Goal: Transaction & Acquisition: Purchase product/service

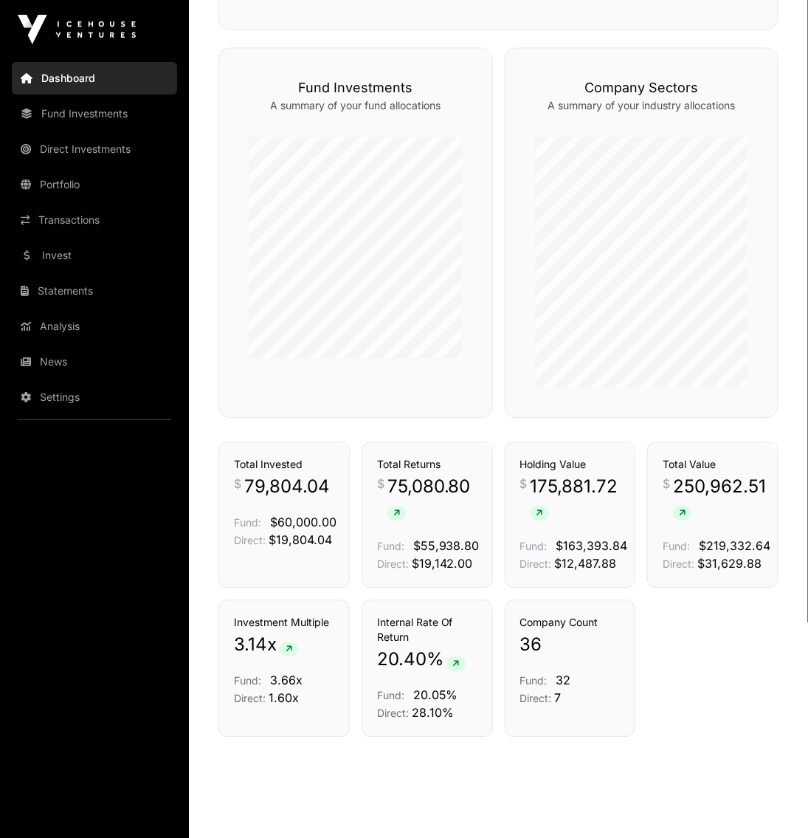
scroll to position [778, 0]
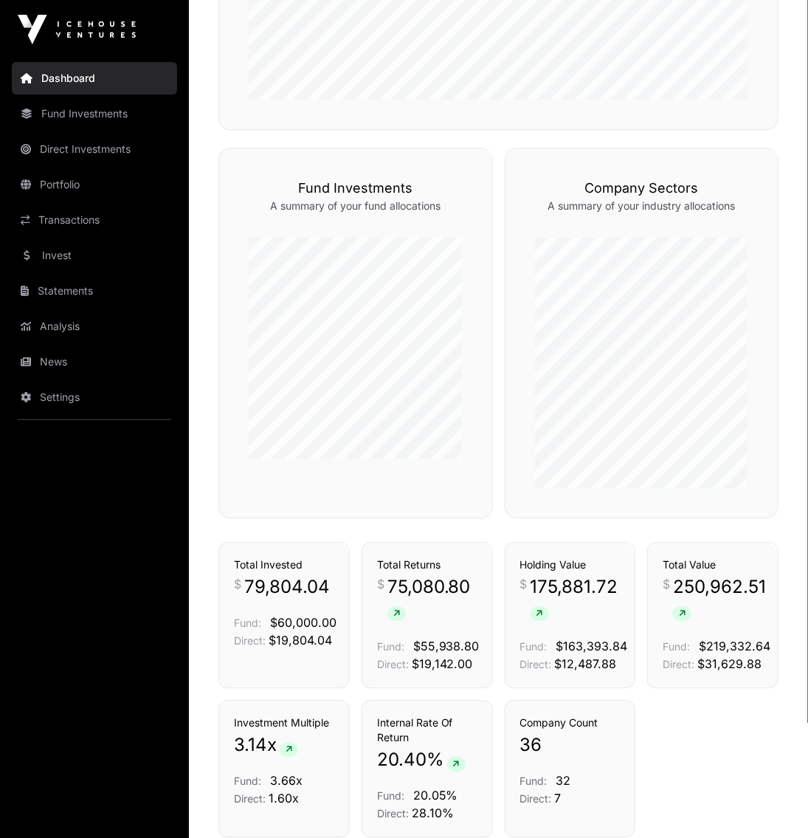
click at [99, 71] on link "Dashboard" at bounding box center [94, 78] width 165 height 32
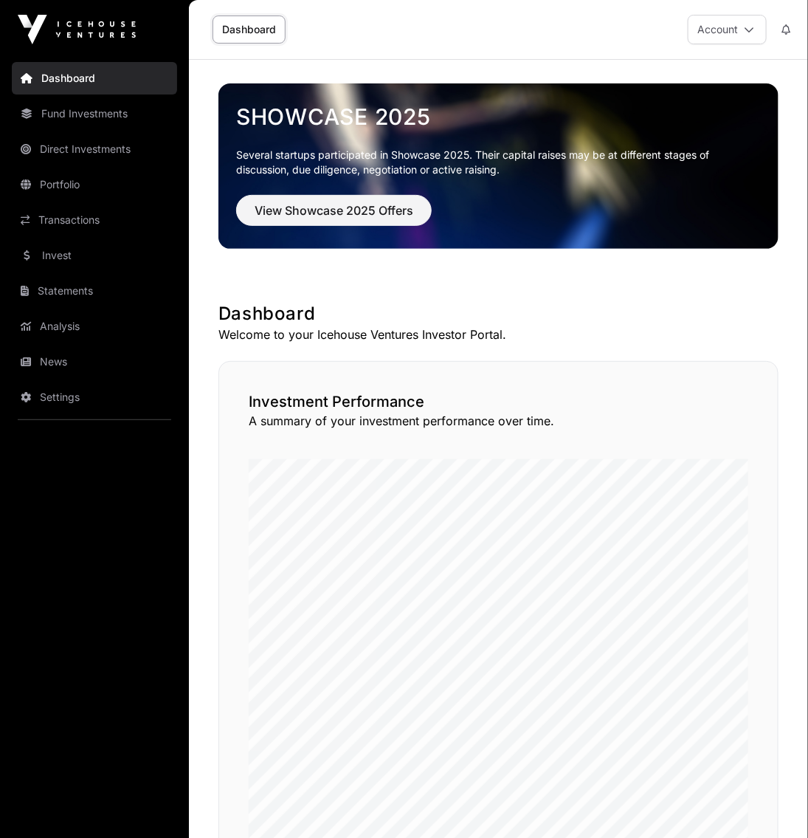
click at [86, 261] on link "Invest" at bounding box center [94, 255] width 165 height 32
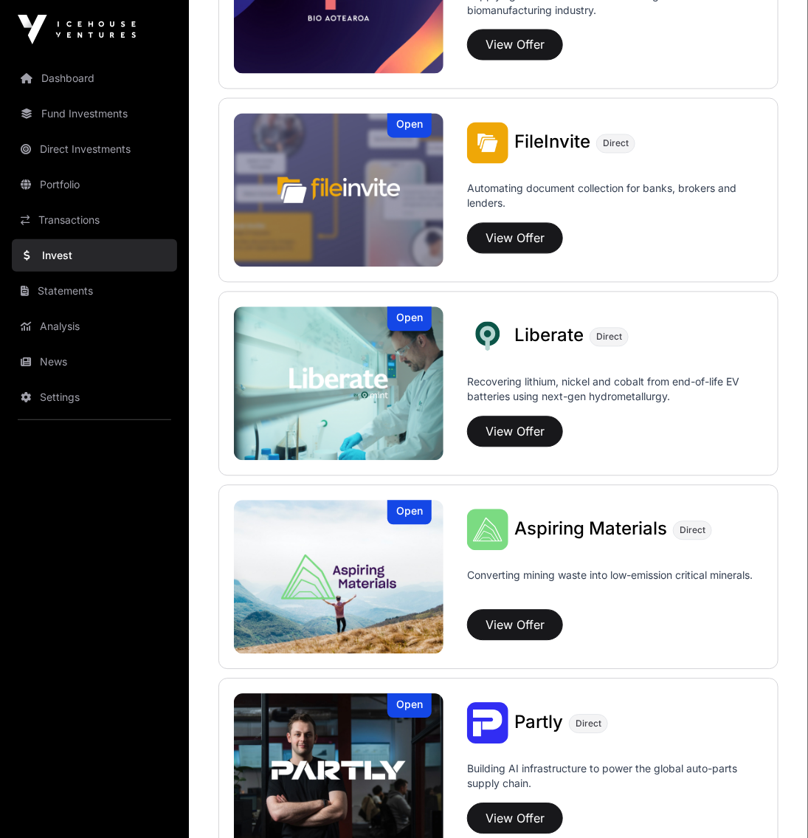
drag, startPoint x: 670, startPoint y: 351, endPoint x: 670, endPoint y: 411, distance: 59.8
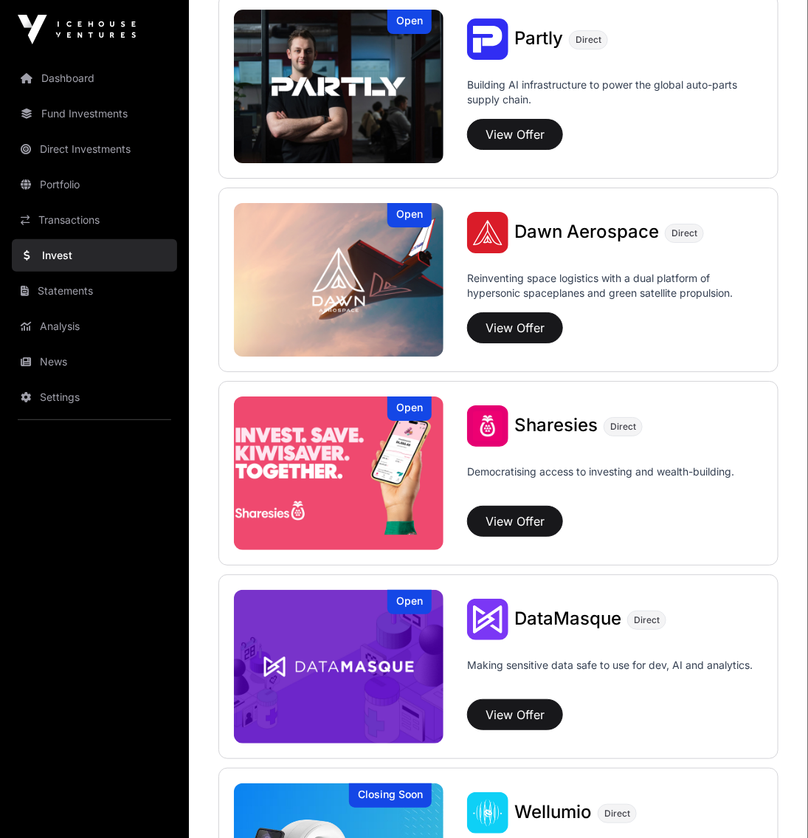
scroll to position [1699, 0]
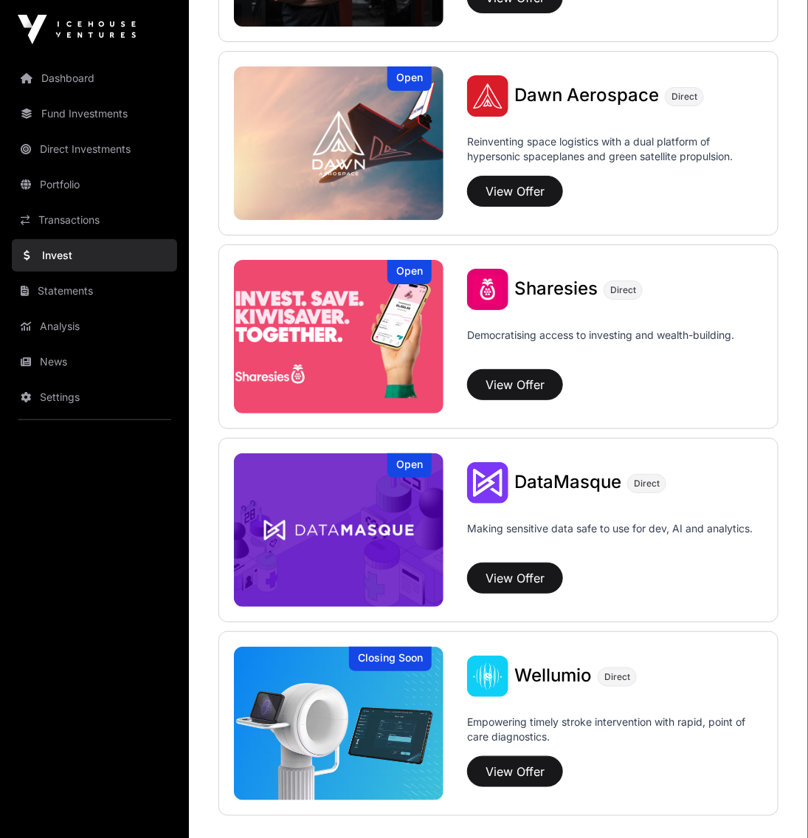
drag, startPoint x: 780, startPoint y: 374, endPoint x: 787, endPoint y: 485, distance: 110.9
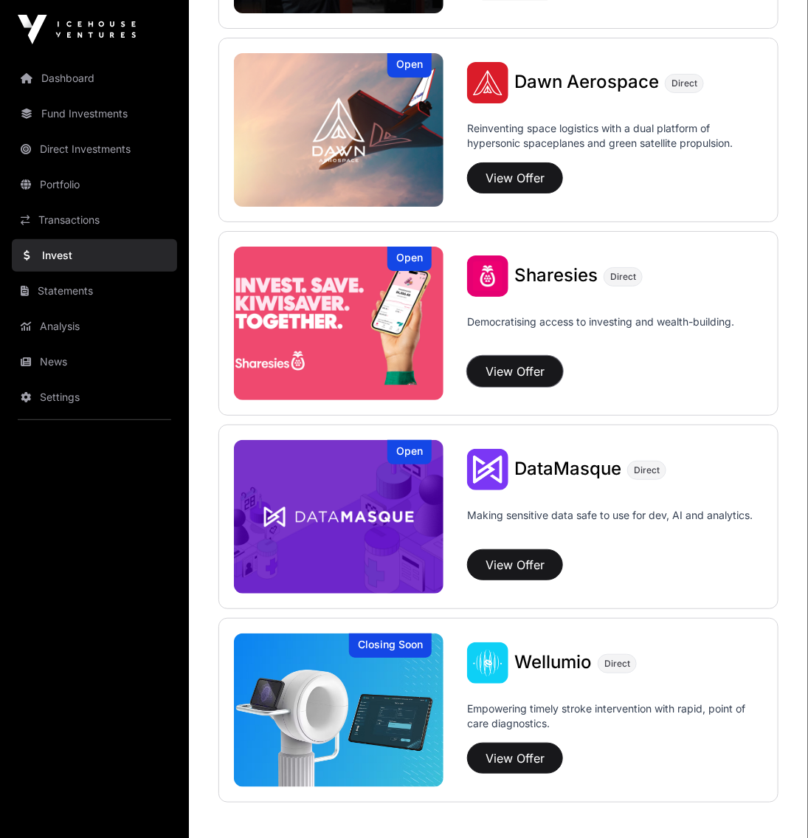
click at [522, 367] on button "View Offer" at bounding box center [515, 371] width 96 height 31
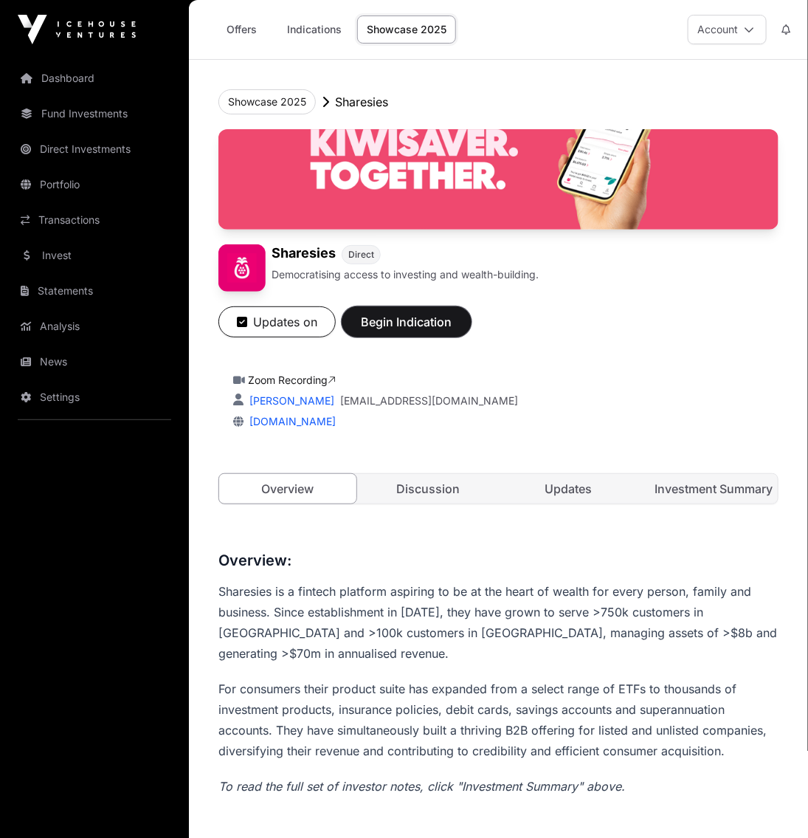
click at [413, 326] on span "Begin Indication" at bounding box center [406, 322] width 93 height 18
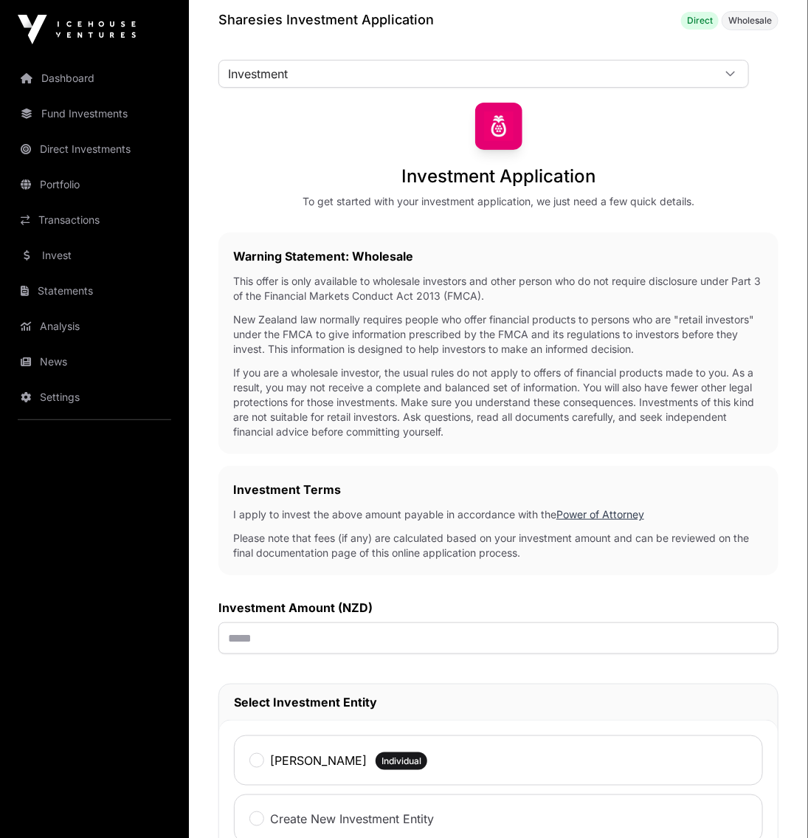
scroll to position [98, 0]
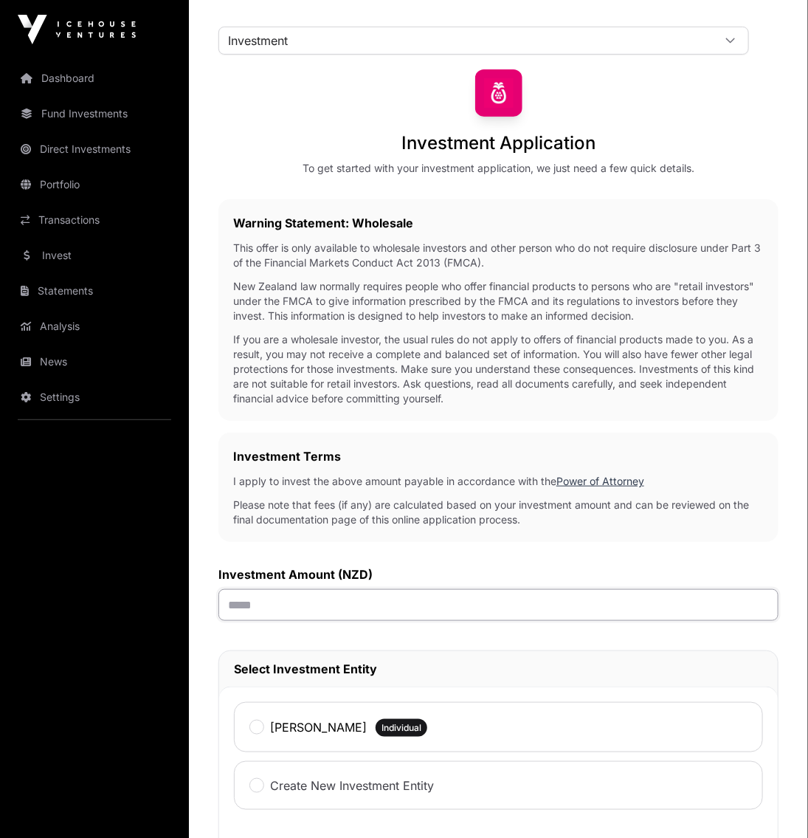
click at [475, 598] on input "text" at bounding box center [498, 605] width 560 height 32
type input "******"
click at [359, 723] on label "[PERSON_NAME]" at bounding box center [318, 727] width 97 height 18
click at [523, 509] on p "Please note that fees (if any) are calculated based on your investment amount a…" at bounding box center [498, 512] width 531 height 30
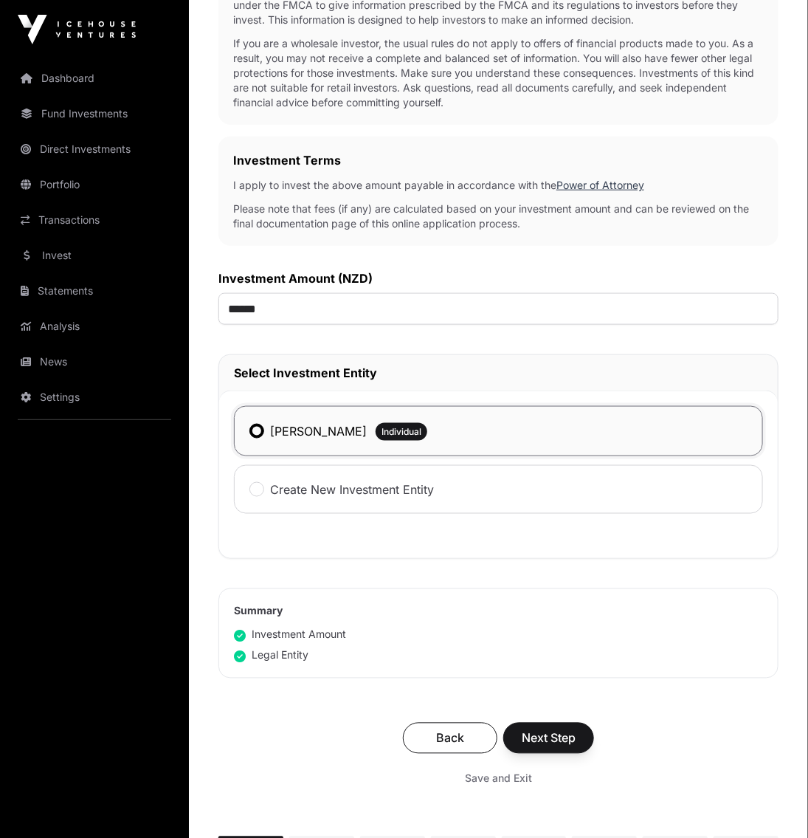
drag, startPoint x: 542, startPoint y: 505, endPoint x: 538, endPoint y: 602, distance: 97.5
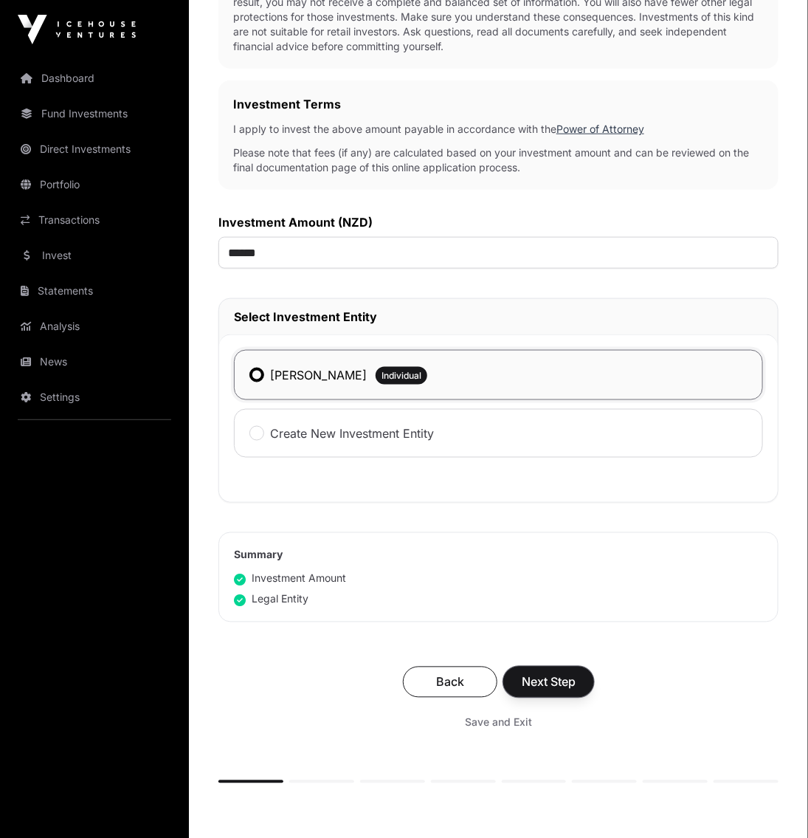
click at [562, 677] on span "Next Step" at bounding box center [549, 682] width 54 height 18
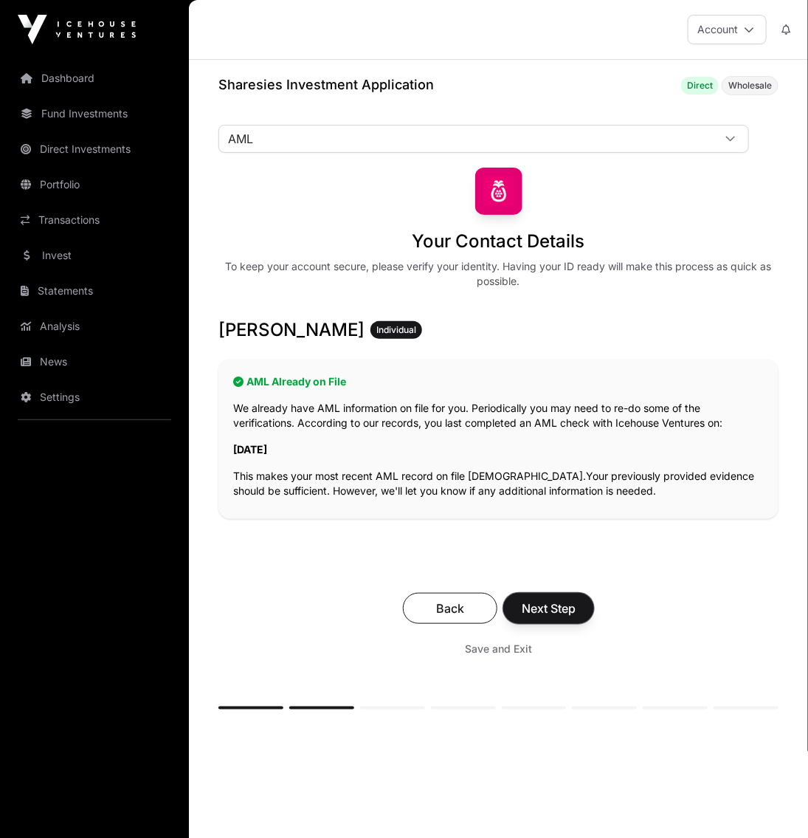
click at [573, 607] on span "Next Step" at bounding box center [549, 608] width 54 height 18
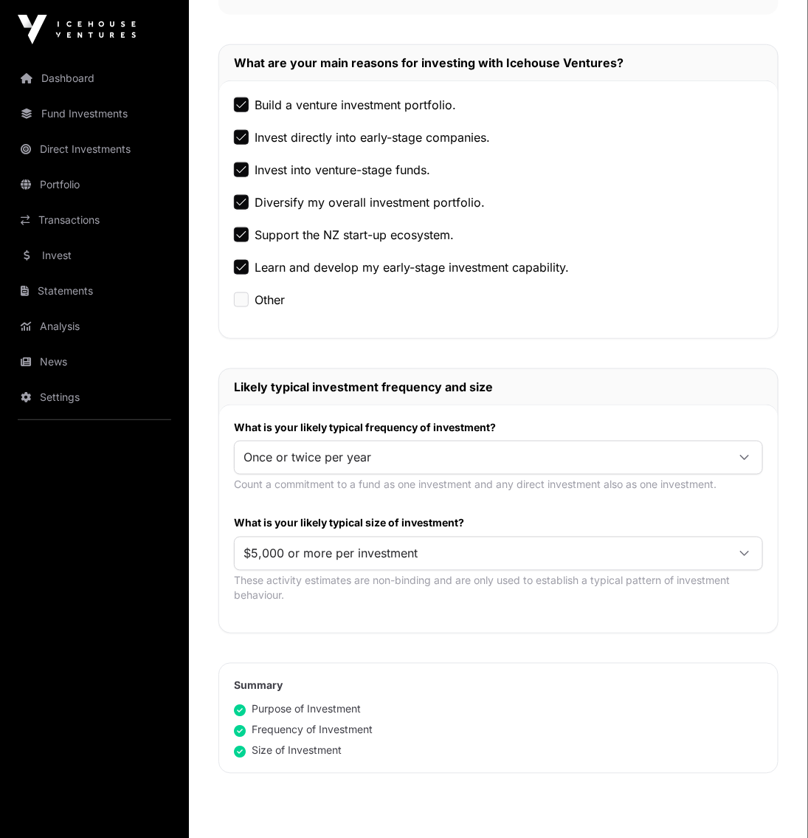
drag, startPoint x: 612, startPoint y: 405, endPoint x: 622, endPoint y: 514, distance: 109.7
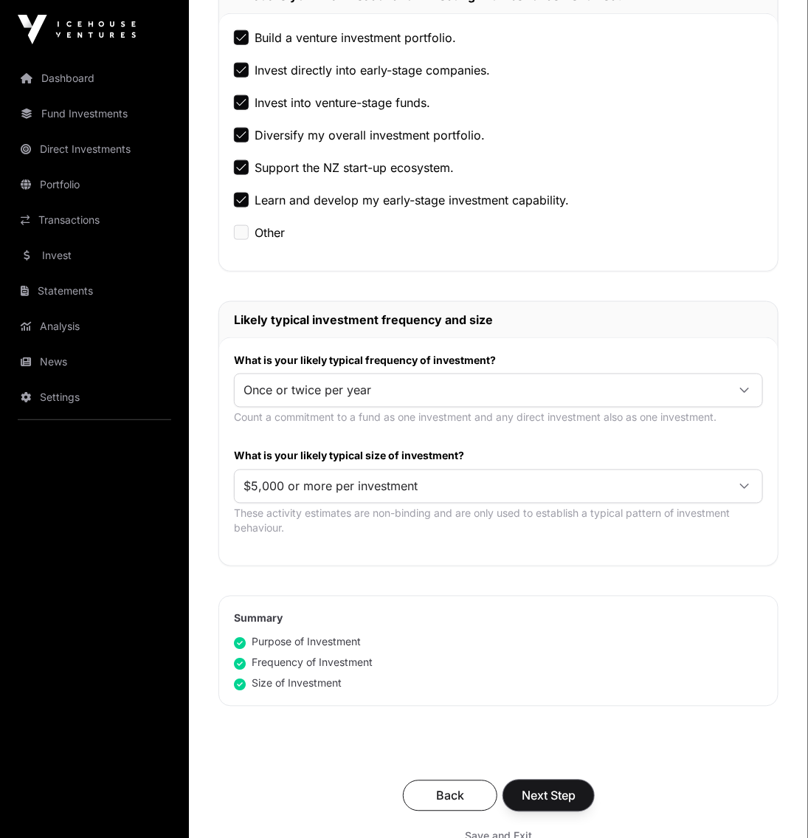
click at [570, 800] on span "Next Step" at bounding box center [549, 796] width 54 height 18
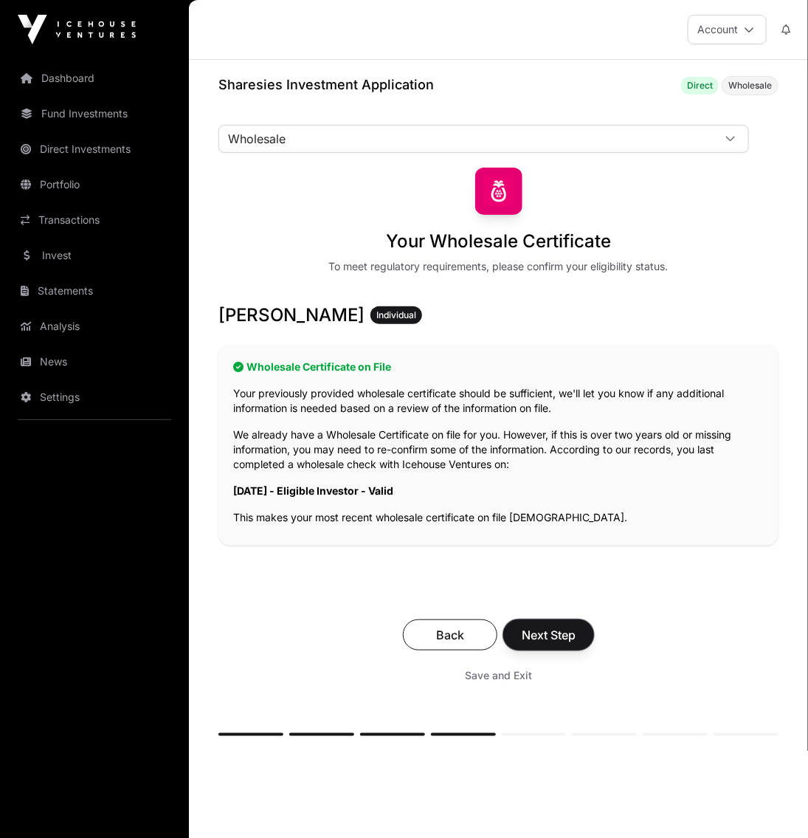
click at [564, 633] on span "Next Step" at bounding box center [549, 635] width 54 height 18
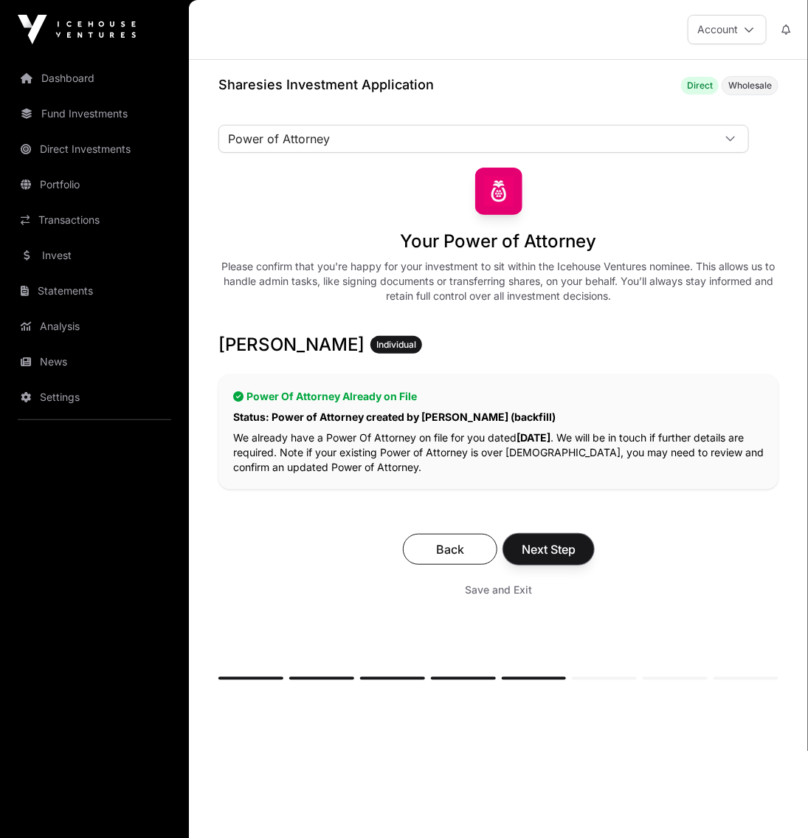
click at [553, 559] on button "Next Step" at bounding box center [548, 549] width 91 height 31
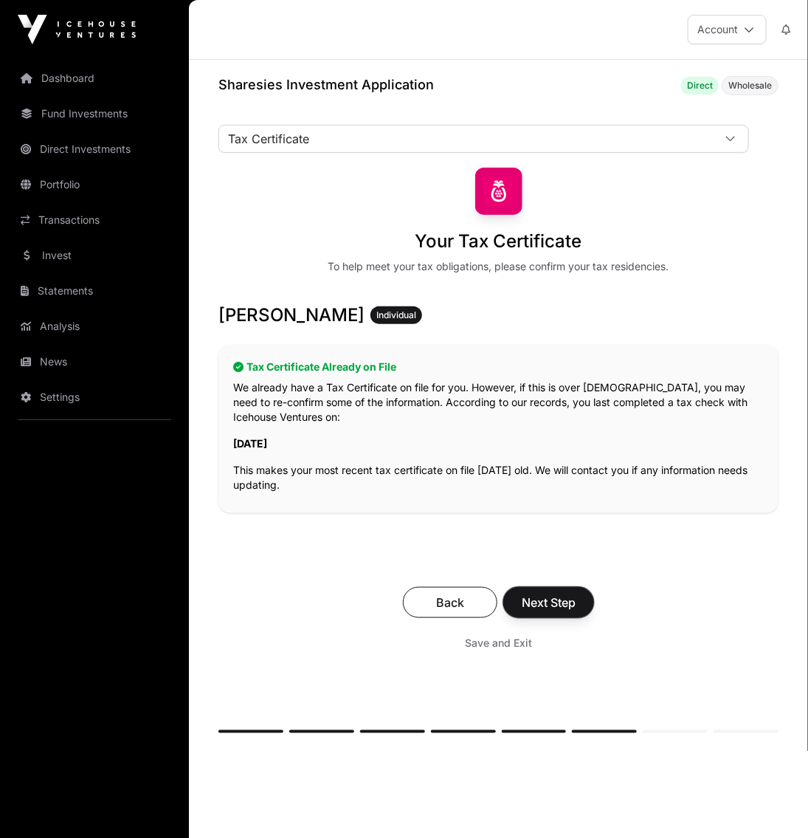
click at [569, 600] on span "Next Step" at bounding box center [549, 602] width 54 height 18
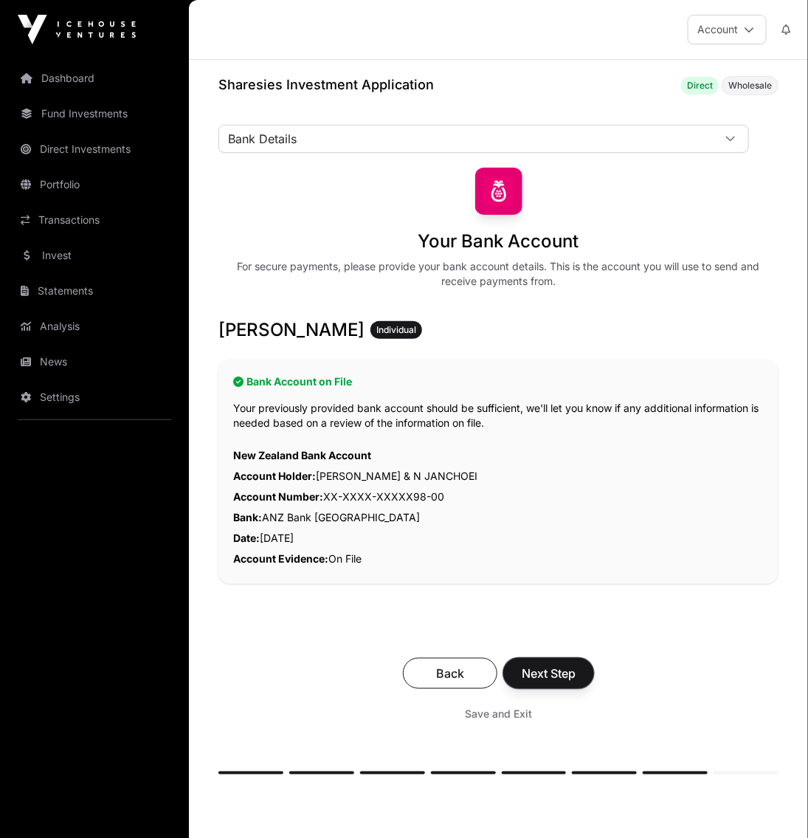
click at [554, 668] on span "Next Step" at bounding box center [549, 673] width 54 height 18
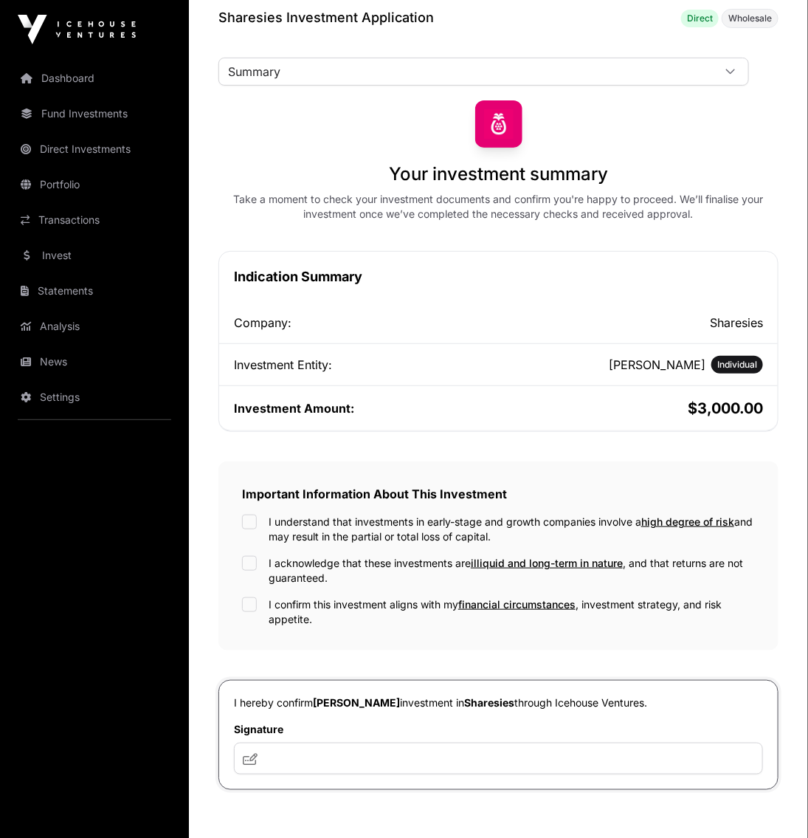
scroll to position [98, 0]
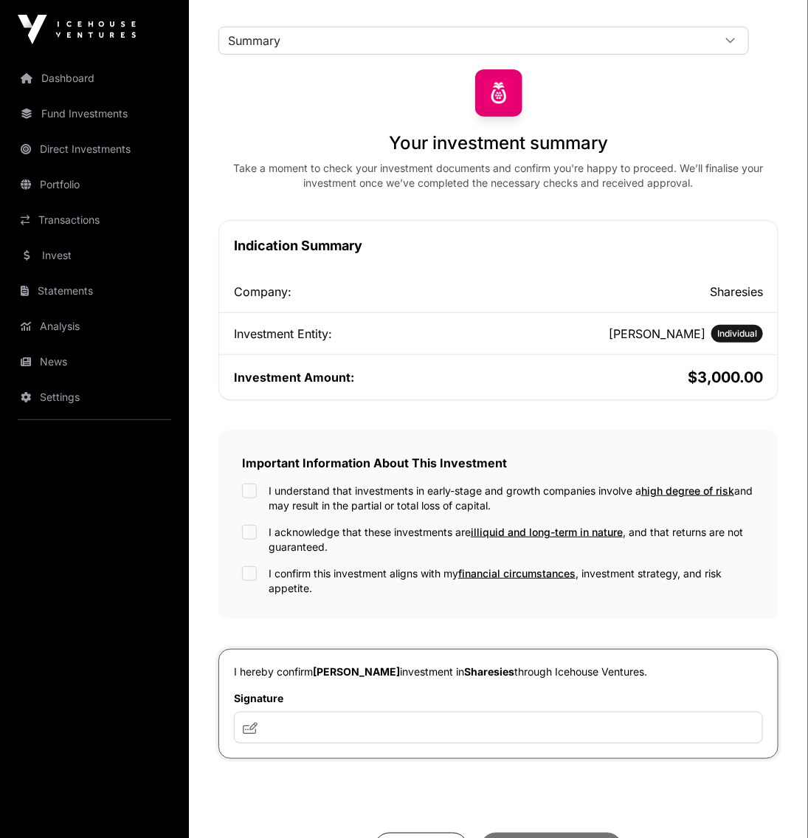
click at [323, 500] on label "I understand that investments in early-stage and growth companies involve a hig…" at bounding box center [512, 498] width 486 height 30
drag, startPoint x: 314, startPoint y: 536, endPoint x: 313, endPoint y: 546, distance: 10.4
click at [313, 536] on label "I acknowledge that these investments are illiquid and long-term in nature , and…" at bounding box center [512, 540] width 486 height 30
click at [306, 576] on label "I confirm this investment aligns with my financial circumstances , investment s…" at bounding box center [512, 581] width 486 height 30
click at [319, 713] on input "text" at bounding box center [498, 728] width 529 height 32
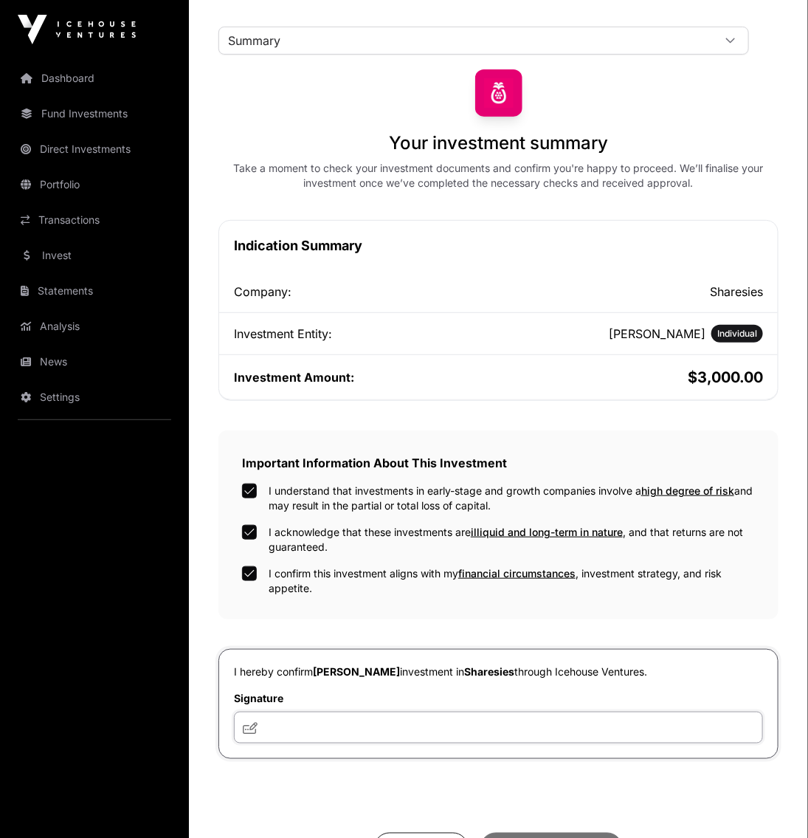
type input "**********"
click at [364, 803] on div "**********" at bounding box center [498, 489] width 560 height 841
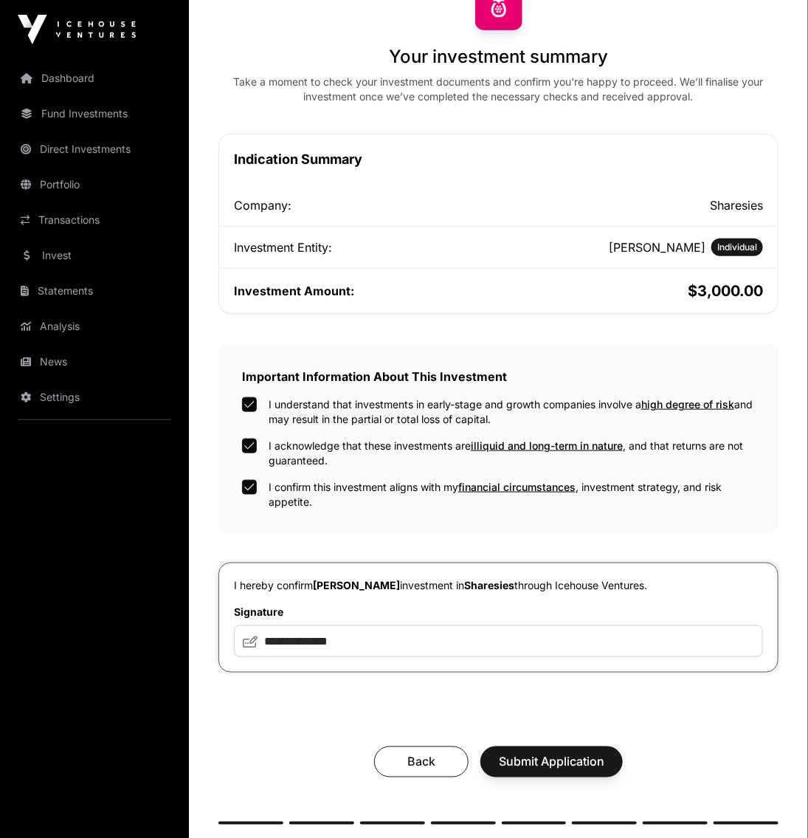
scroll to position [221, 0]
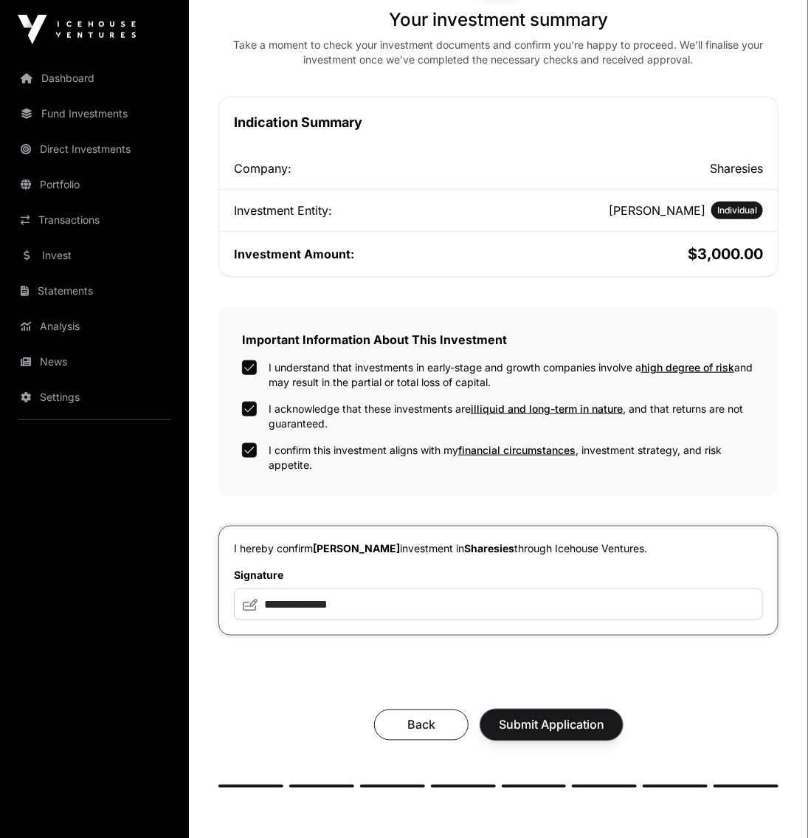
click at [547, 734] on button "Submit Application" at bounding box center [551, 724] width 142 height 31
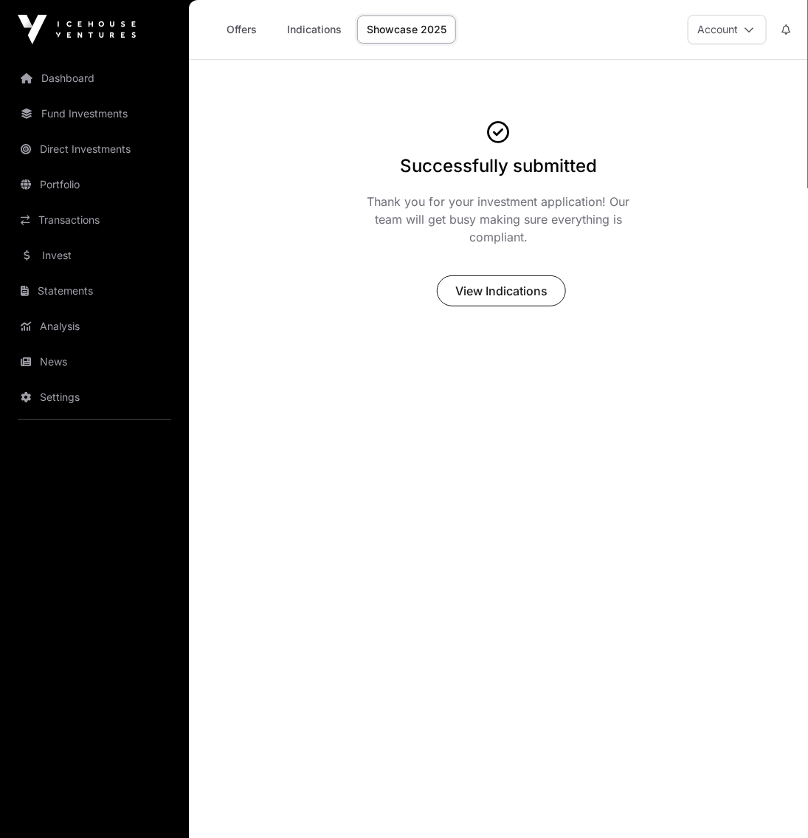
click at [63, 73] on link "Dashboard" at bounding box center [94, 78] width 165 height 32
